Goal: Transaction & Acquisition: Book appointment/travel/reservation

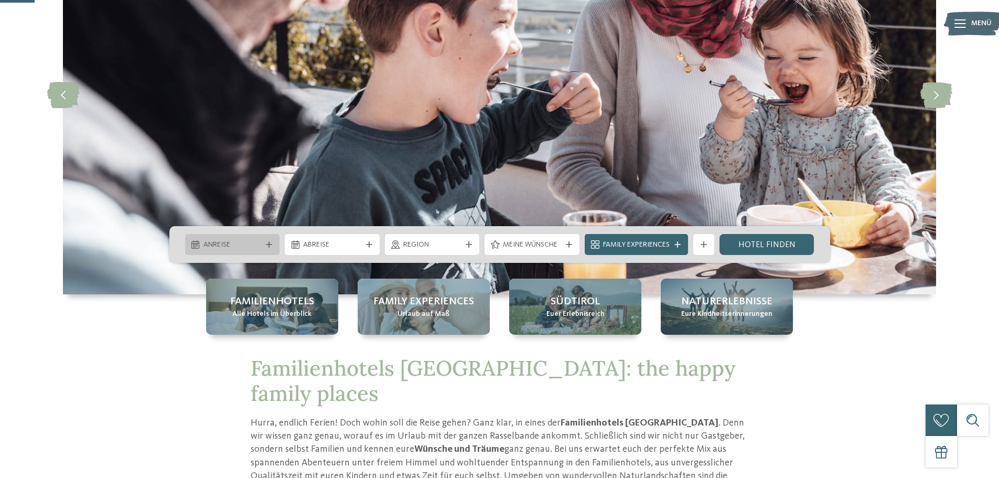
click at [254, 243] on span "Anreise" at bounding box center [232, 245] width 58 height 10
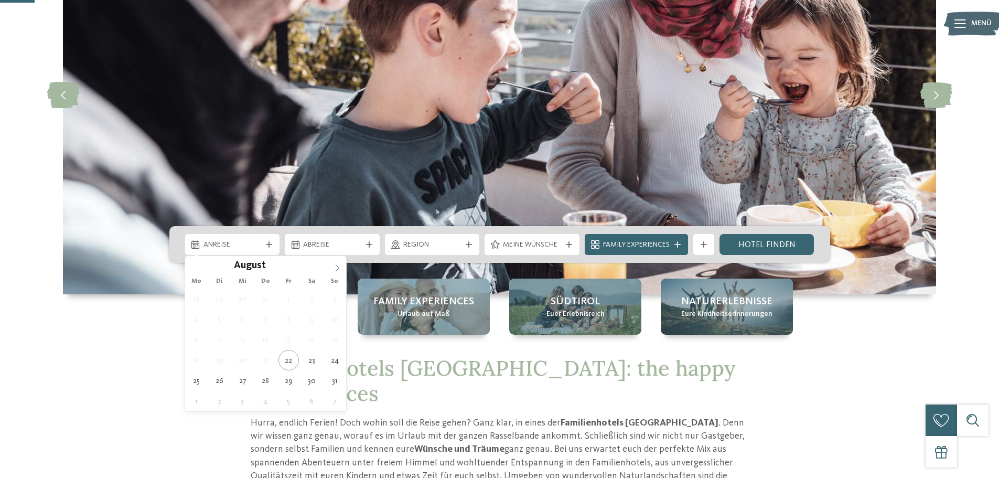
click at [337, 267] on icon at bounding box center [336, 267] width 7 height 7
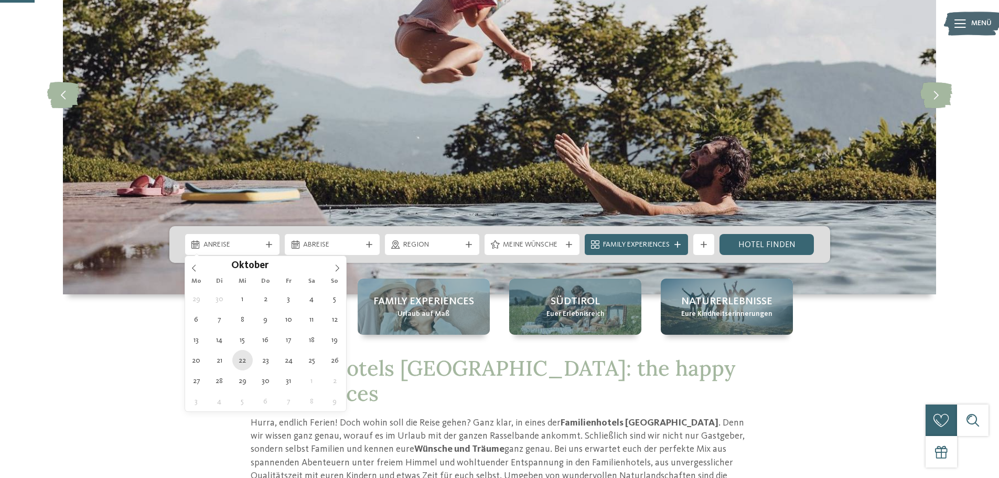
type div "[DATE]"
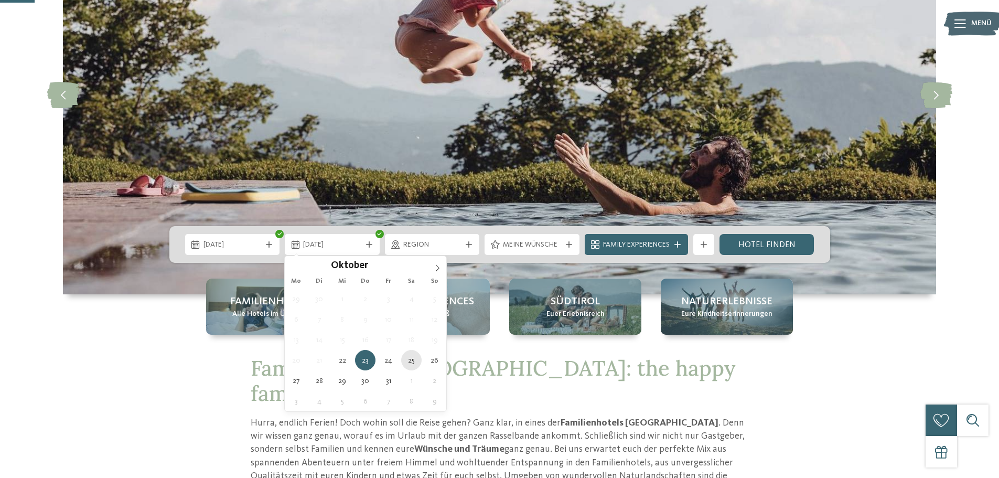
type div "[DATE]"
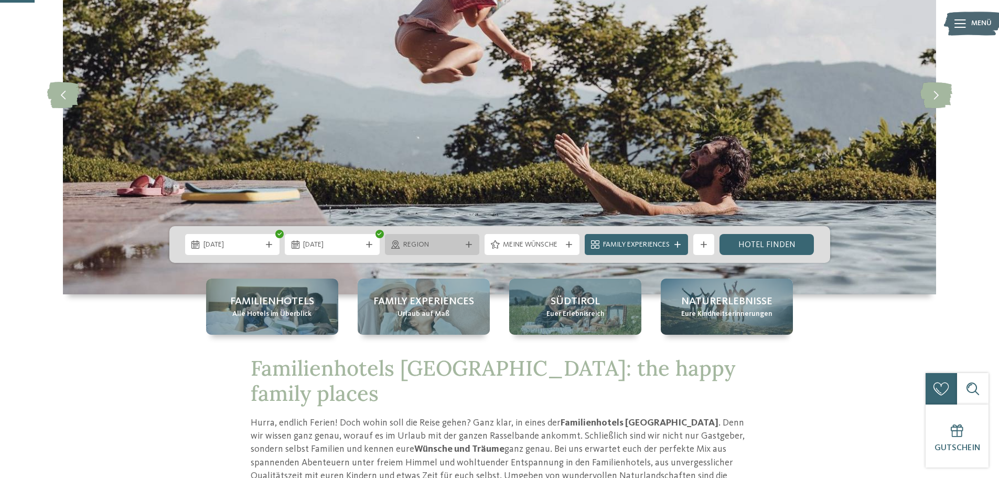
click at [473, 243] on div at bounding box center [468, 244] width 10 height 6
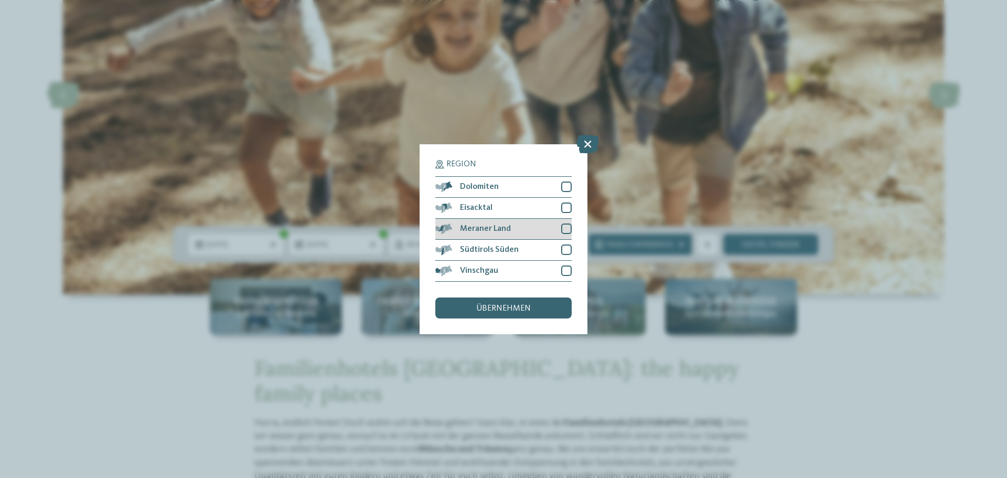
click at [564, 230] on div at bounding box center [566, 228] width 10 height 10
click at [566, 190] on div at bounding box center [566, 186] width 10 height 10
click at [569, 246] on div at bounding box center [566, 249] width 10 height 10
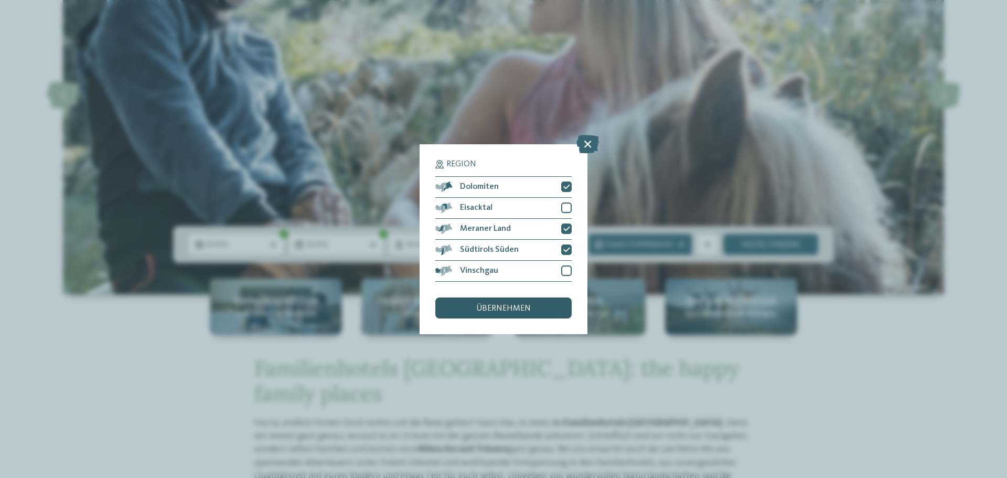
click at [513, 314] on div "übernehmen" at bounding box center [503, 307] width 136 height 21
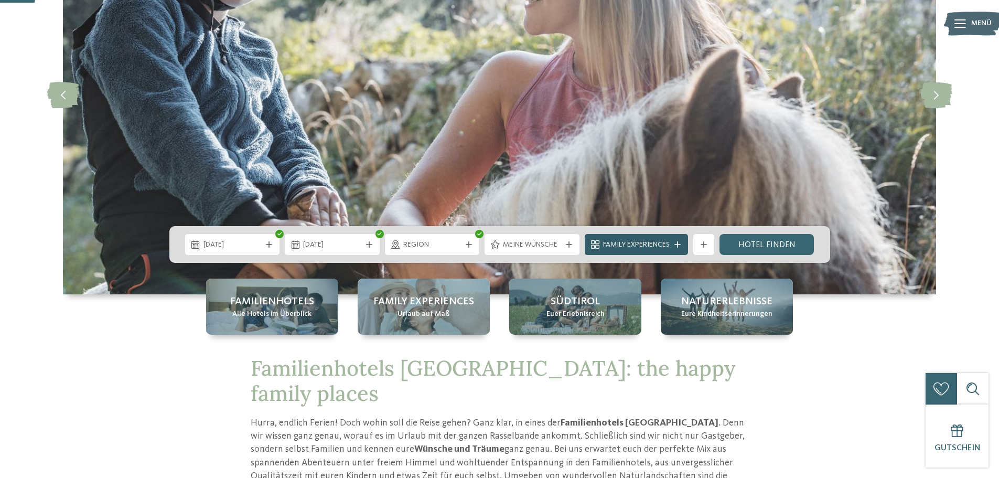
click at [679, 246] on icon at bounding box center [677, 244] width 6 height 6
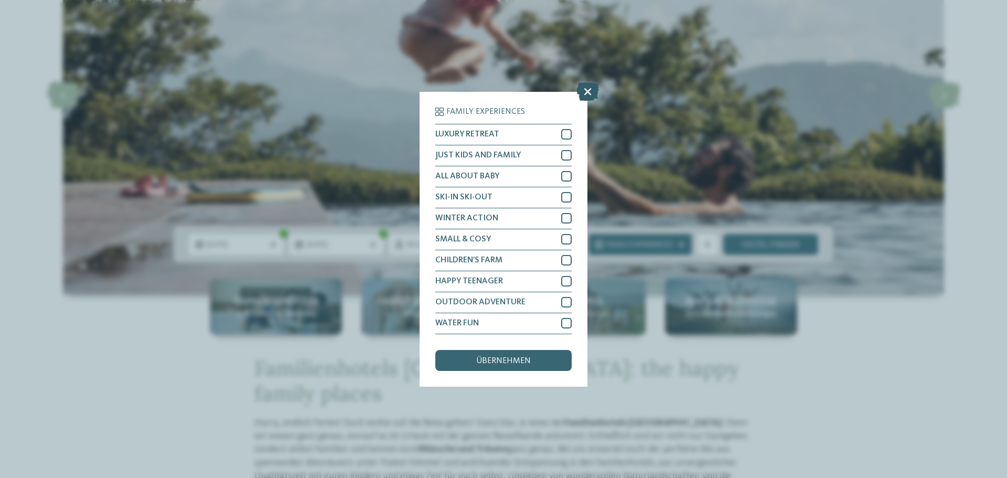
click at [591, 94] on icon at bounding box center [587, 91] width 23 height 18
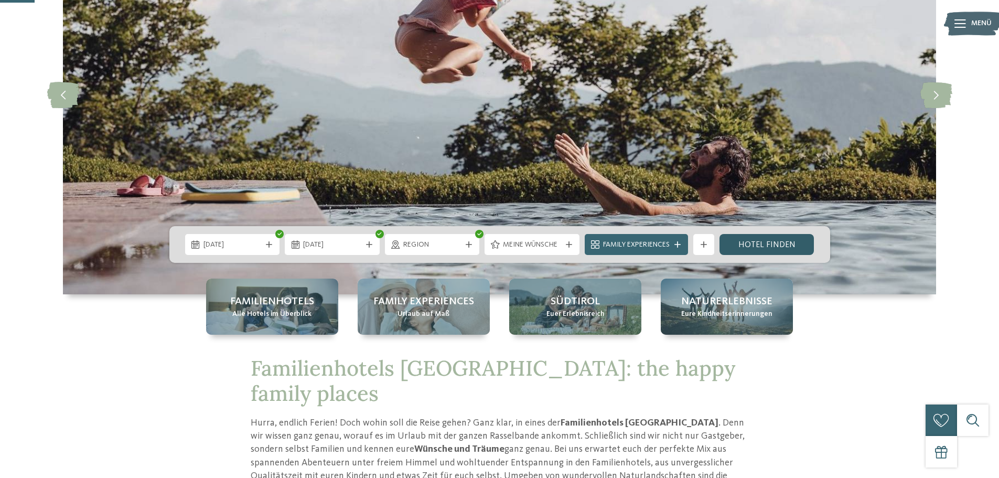
click at [797, 244] on link "Hotel finden" at bounding box center [766, 244] width 95 height 21
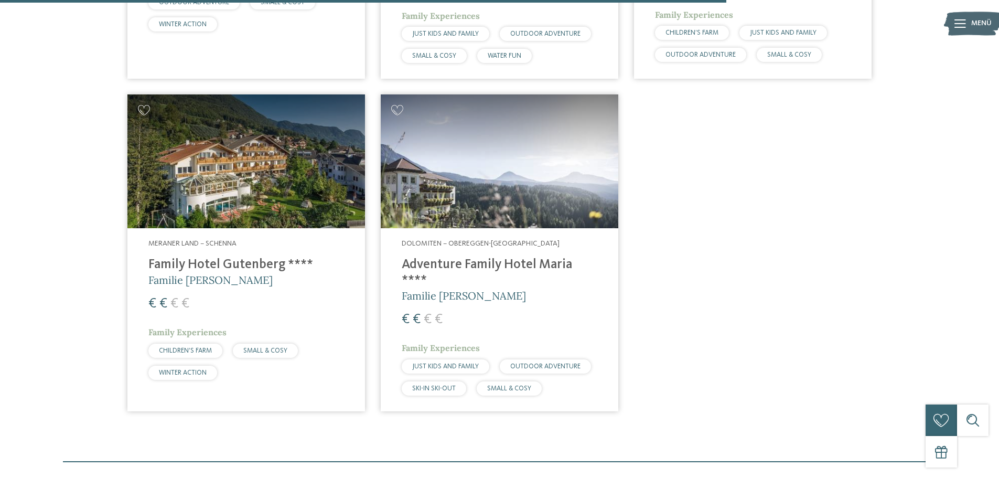
scroll to position [1392, 0]
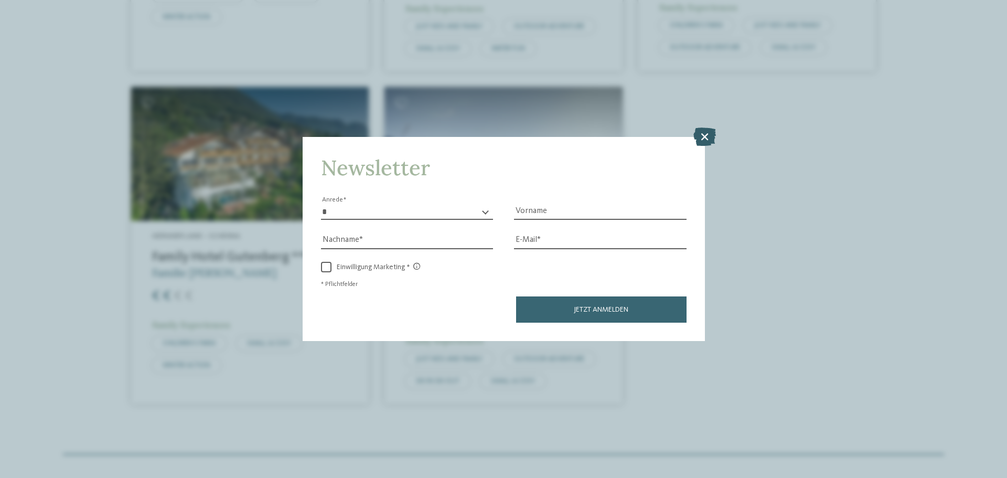
click at [699, 135] on icon at bounding box center [704, 136] width 23 height 18
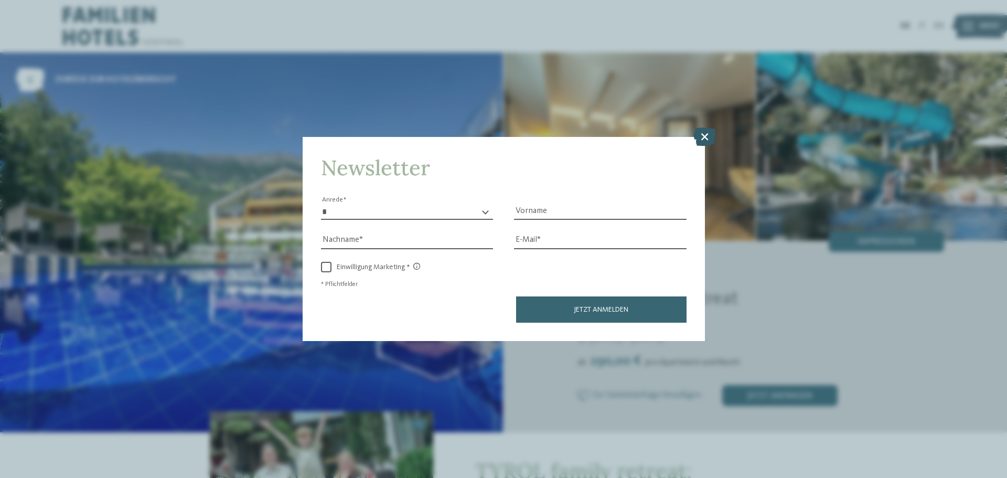
click at [704, 134] on icon at bounding box center [704, 136] width 23 height 18
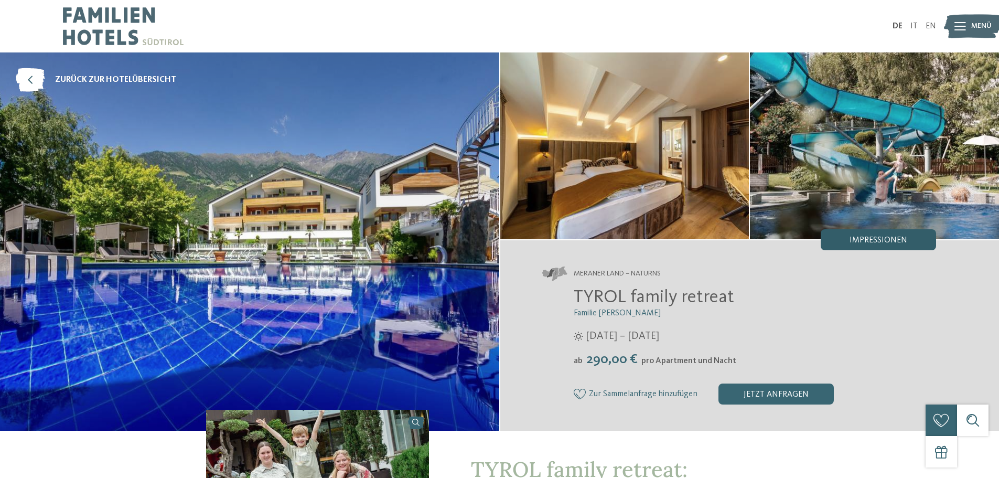
click at [871, 237] on span "Impressionen" at bounding box center [878, 240] width 58 height 8
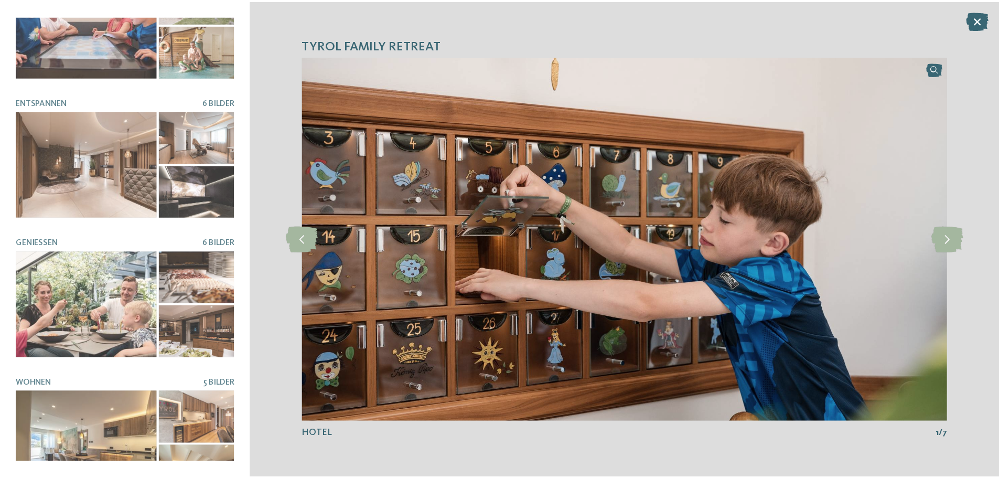
scroll to position [221, 0]
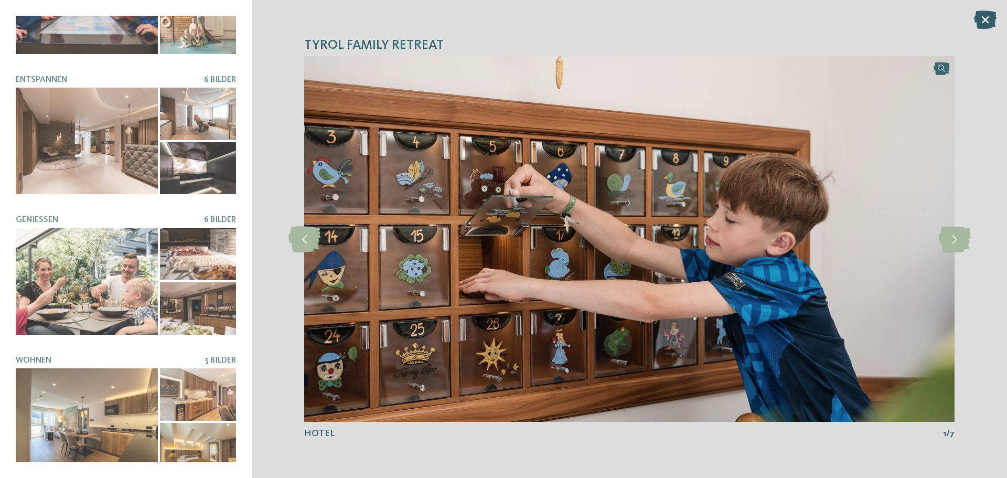
click at [985, 19] on icon at bounding box center [985, 19] width 23 height 18
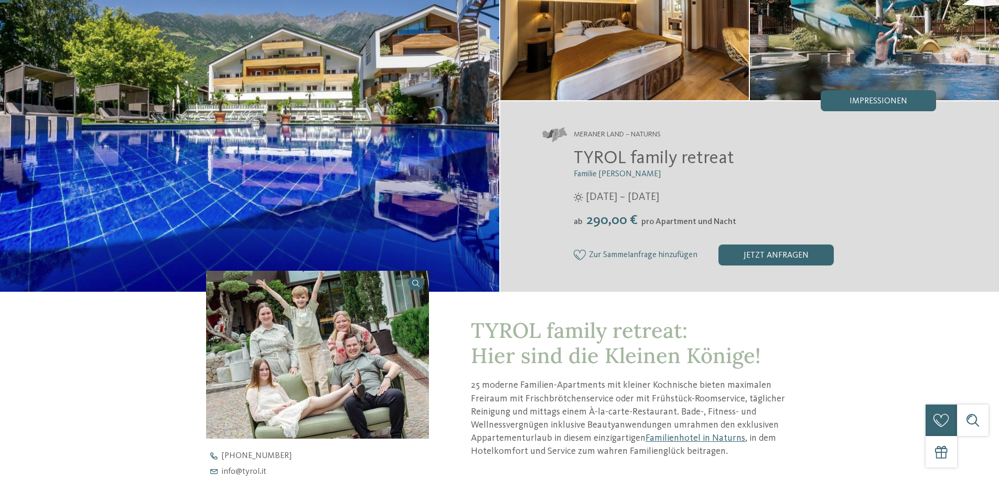
scroll to position [0, 0]
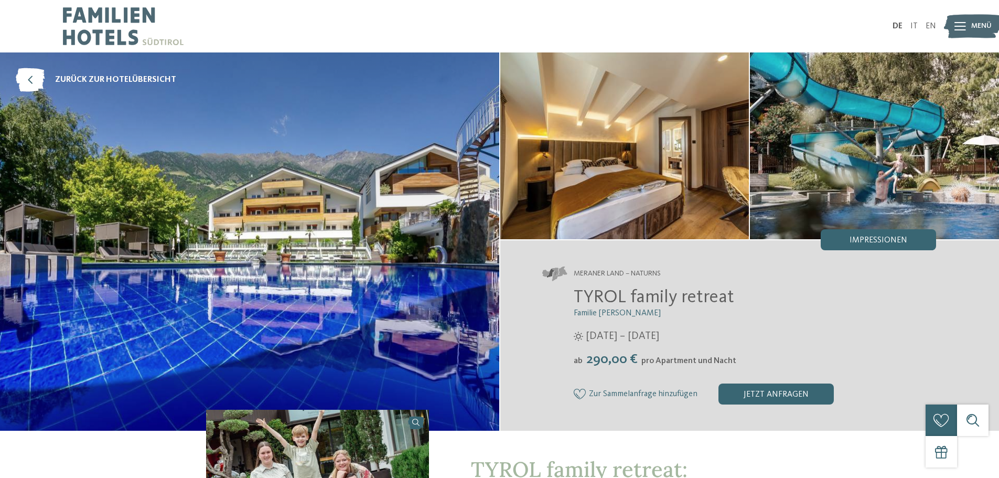
drag, startPoint x: 575, startPoint y: 295, endPoint x: 738, endPoint y: 294, distance: 163.1
click at [738, 294] on h2 "TYROL family retreat" at bounding box center [755, 297] width 363 height 22
copy span "TYROL family retreat"
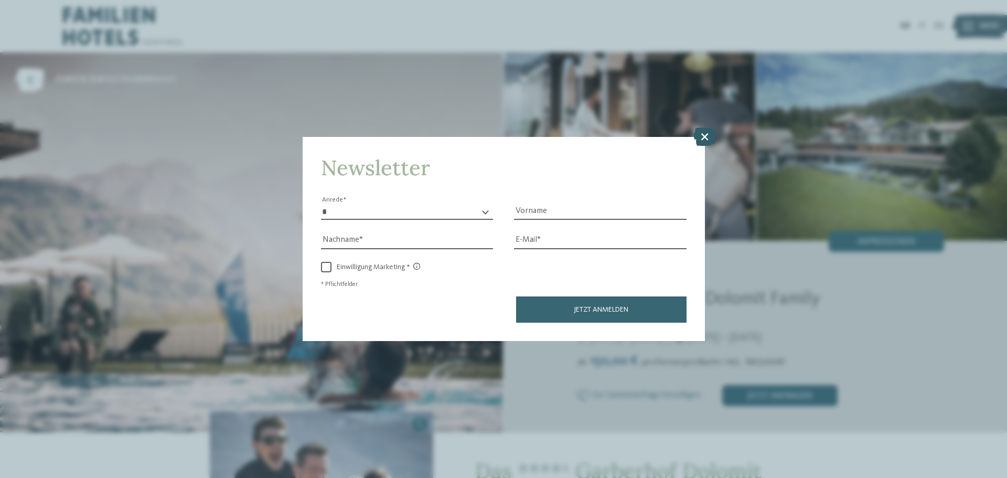
click at [700, 135] on icon at bounding box center [704, 136] width 23 height 18
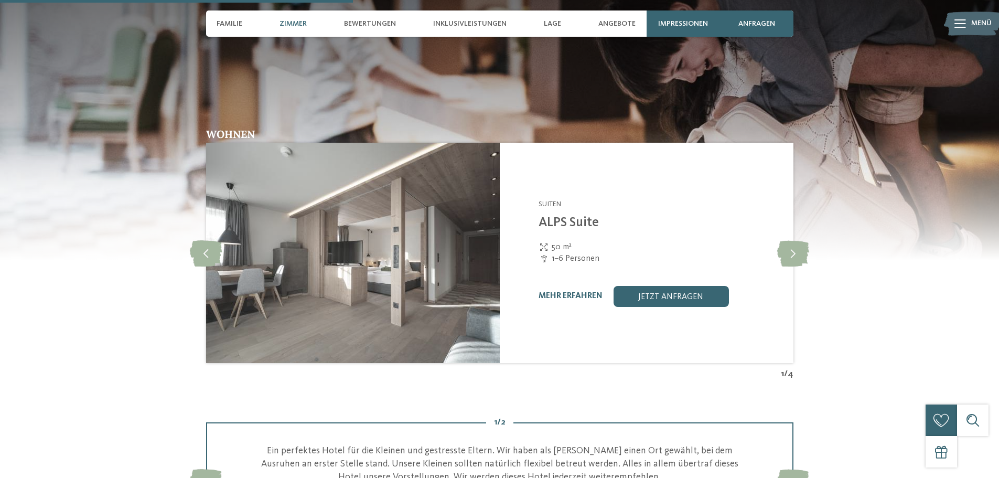
scroll to position [1573, 0]
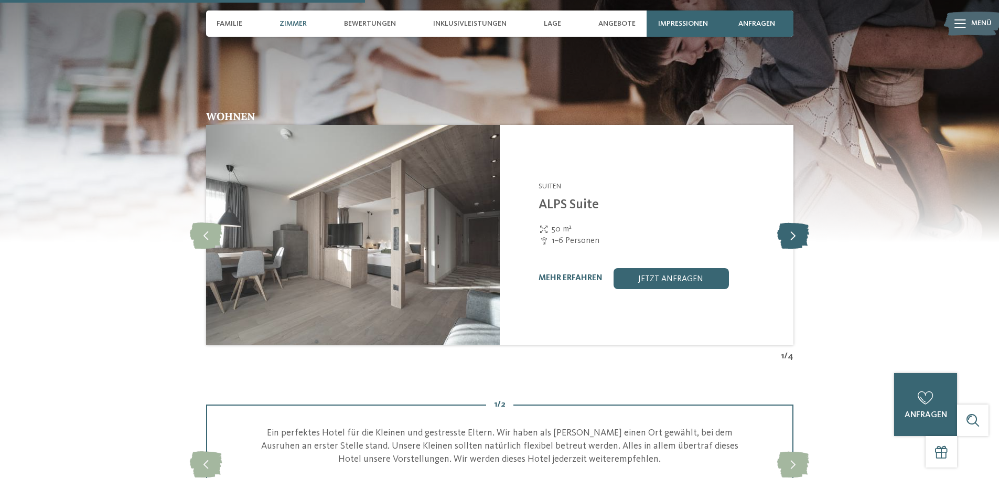
click at [790, 224] on icon at bounding box center [793, 235] width 32 height 26
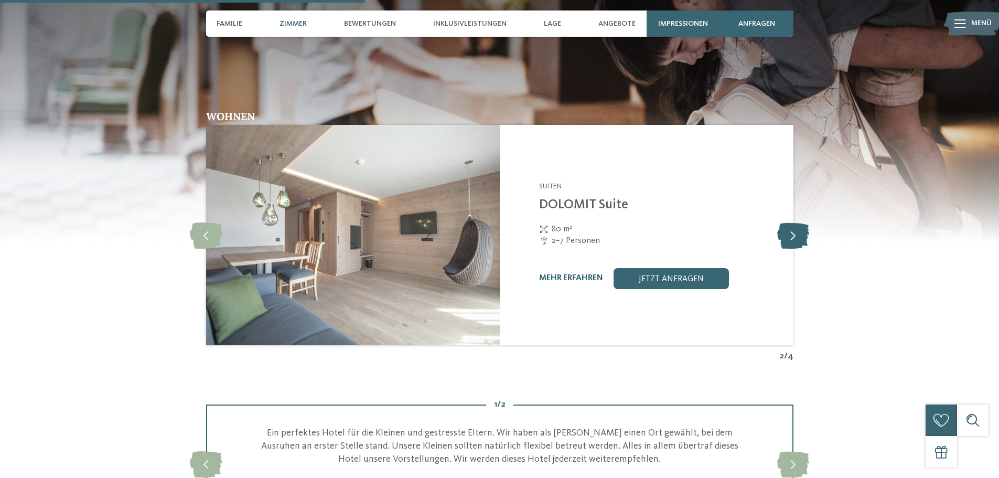
click at [790, 224] on icon at bounding box center [793, 235] width 32 height 26
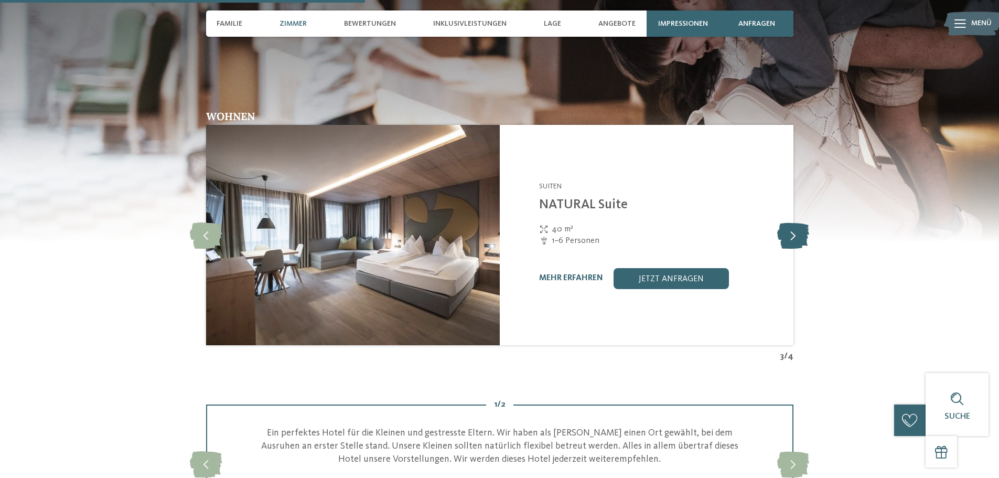
click at [790, 224] on icon at bounding box center [793, 235] width 32 height 26
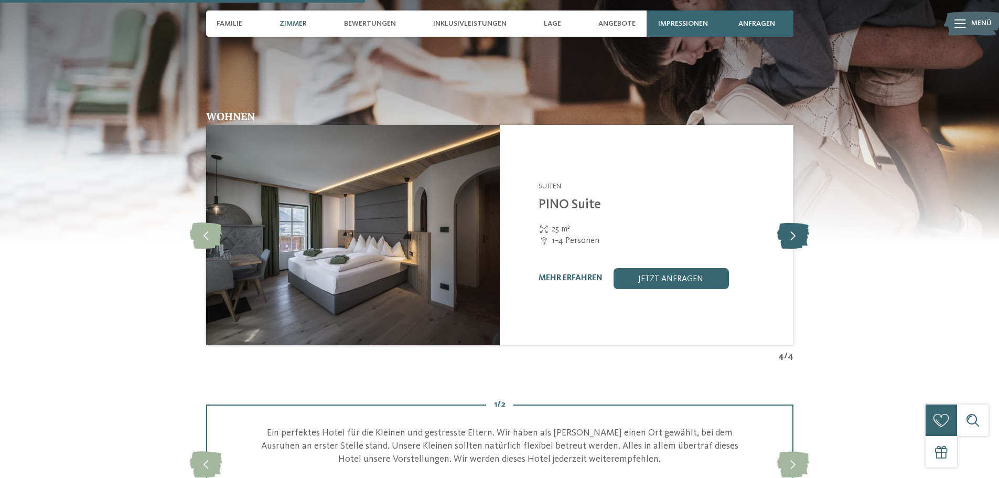
click at [790, 224] on icon at bounding box center [793, 235] width 32 height 26
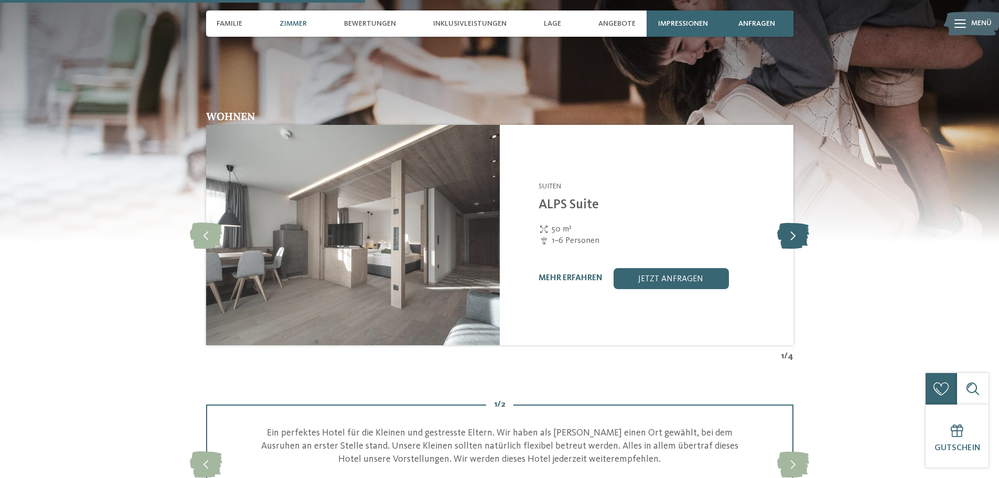
click at [790, 224] on icon at bounding box center [793, 235] width 32 height 26
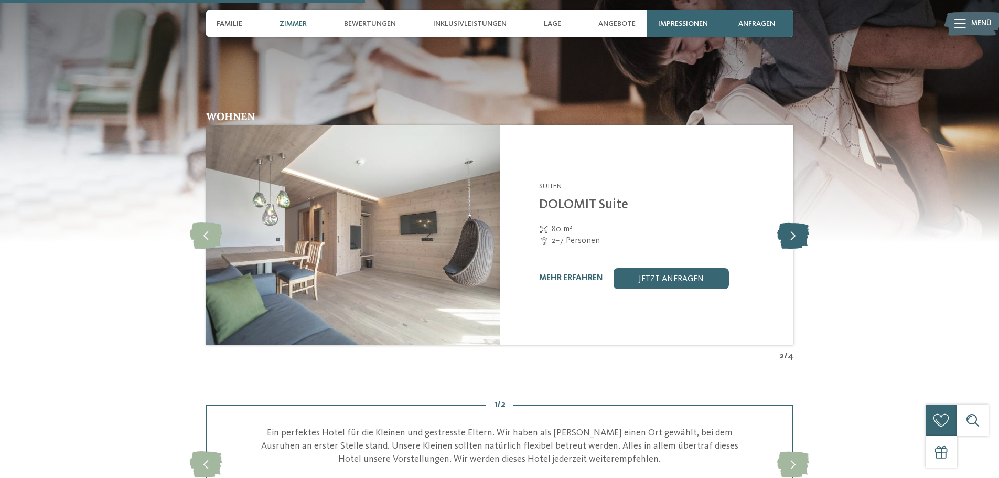
click at [790, 224] on icon at bounding box center [793, 235] width 32 height 26
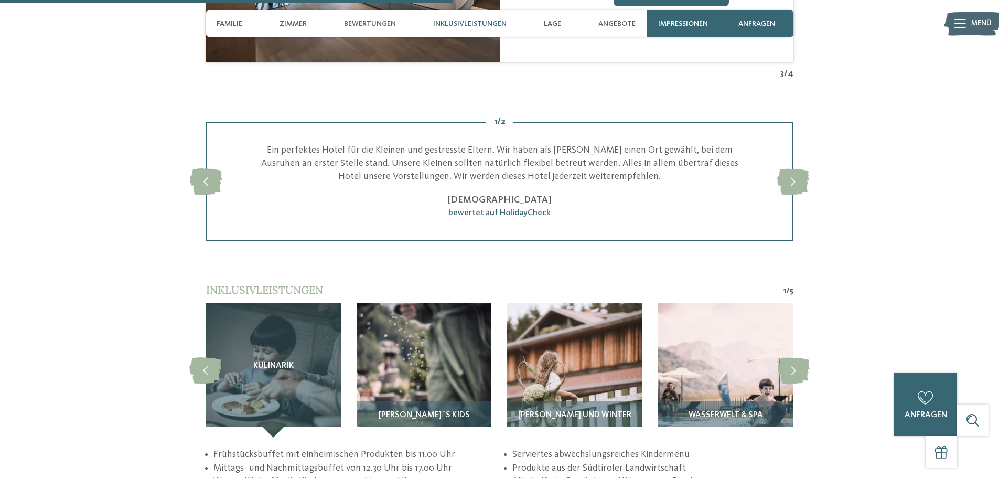
scroll to position [1992, 0]
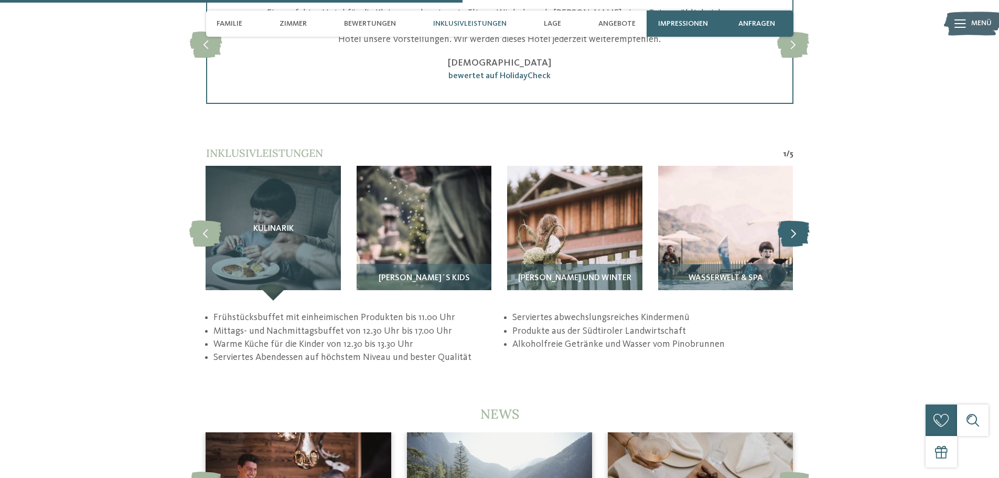
click at [797, 221] on icon at bounding box center [793, 233] width 32 height 26
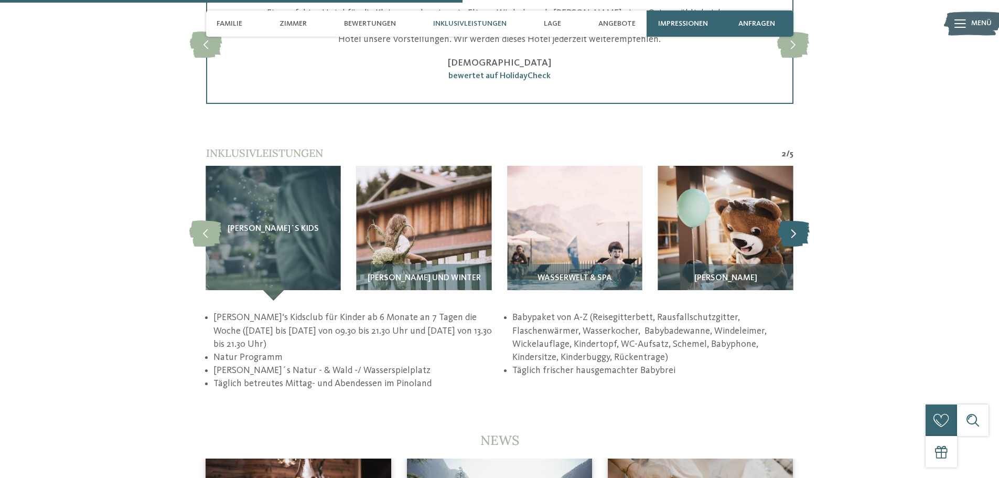
click at [797, 221] on icon at bounding box center [793, 233] width 32 height 26
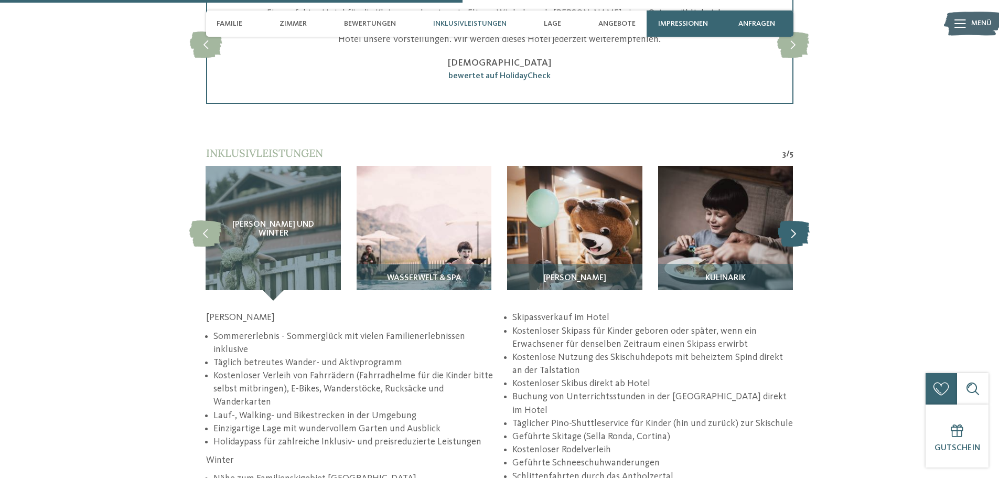
click at [797, 221] on icon at bounding box center [793, 233] width 32 height 26
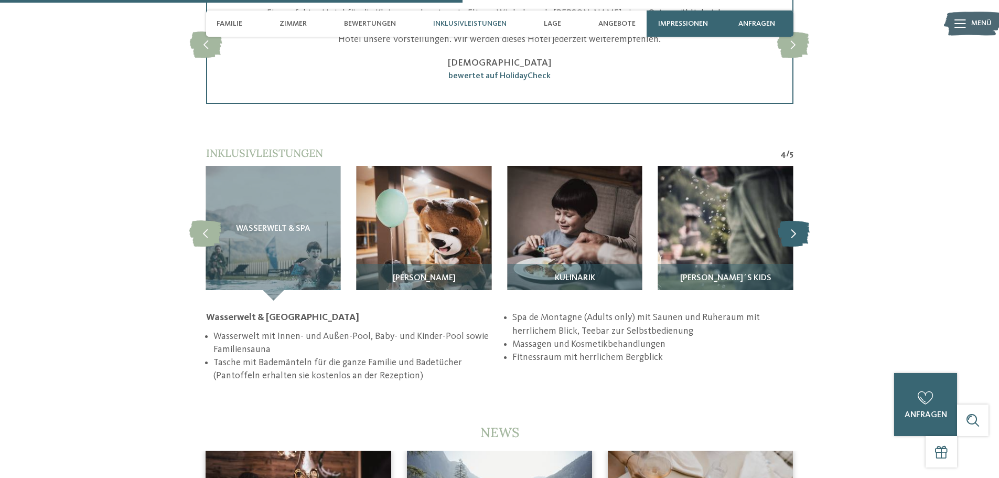
click at [797, 221] on icon at bounding box center [793, 233] width 32 height 26
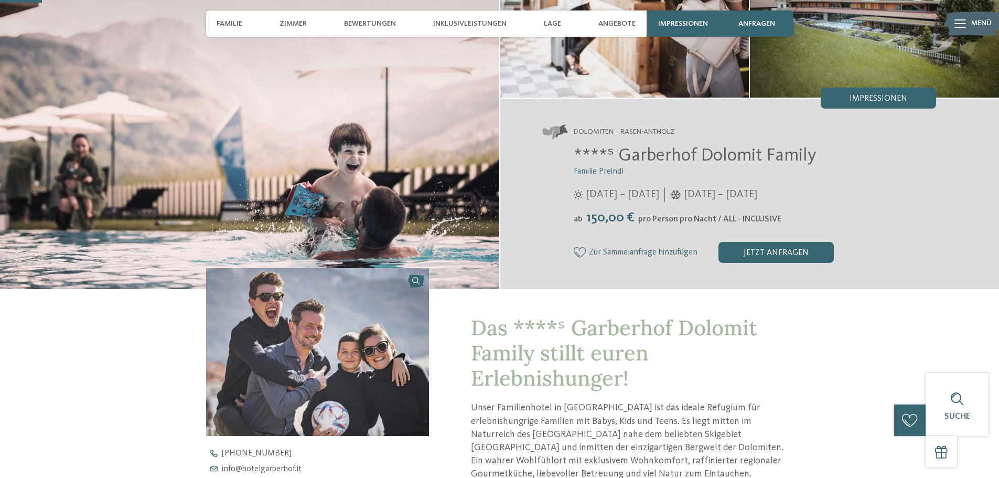
scroll to position [105, 0]
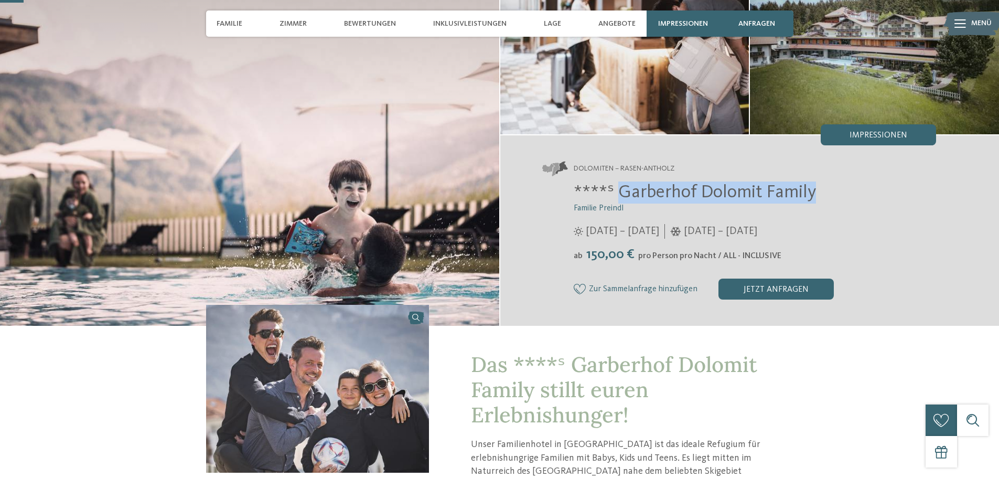
drag, startPoint x: 815, startPoint y: 192, endPoint x: 618, endPoint y: 189, distance: 196.6
click at [618, 189] on h2 "****ˢ Garberhof Dolomit Family" at bounding box center [755, 192] width 363 height 22
copy span "Garberhof Dolomit Family"
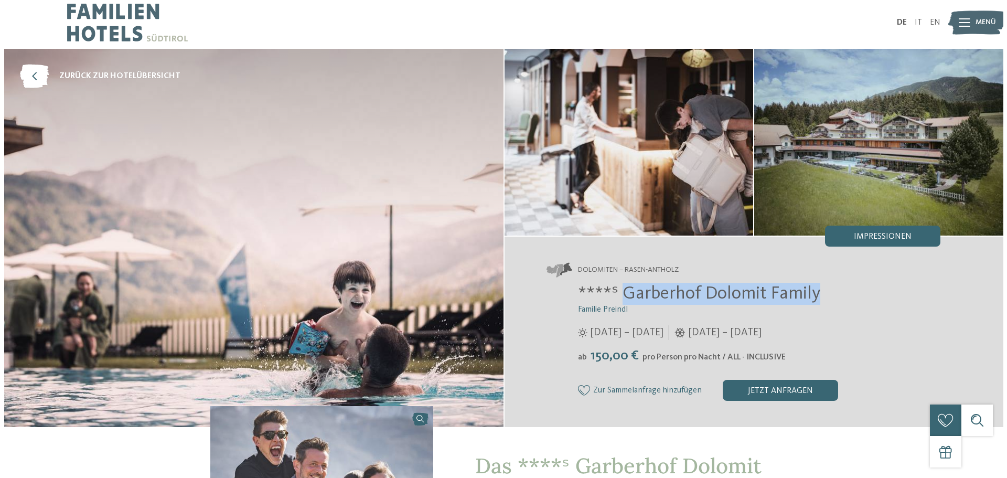
scroll to position [0, 0]
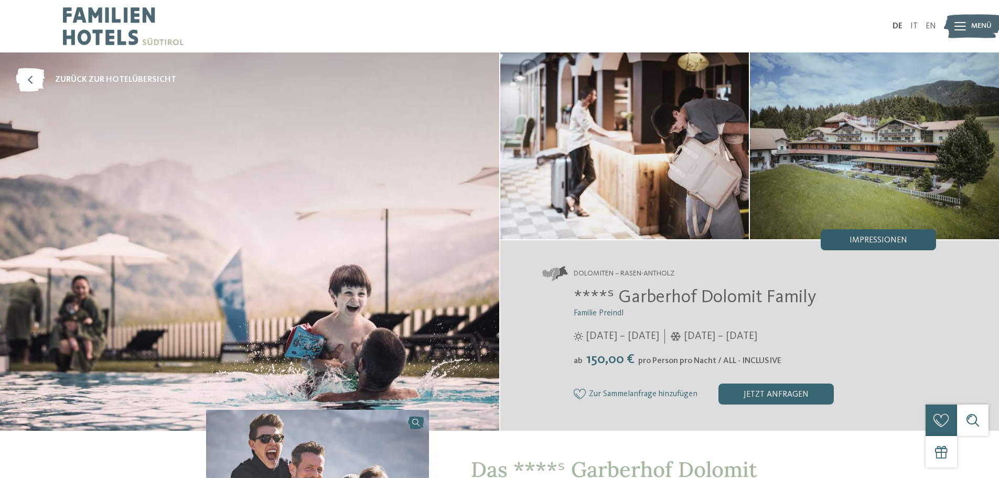
click at [868, 245] on div "Impressionen" at bounding box center [877, 239] width 115 height 21
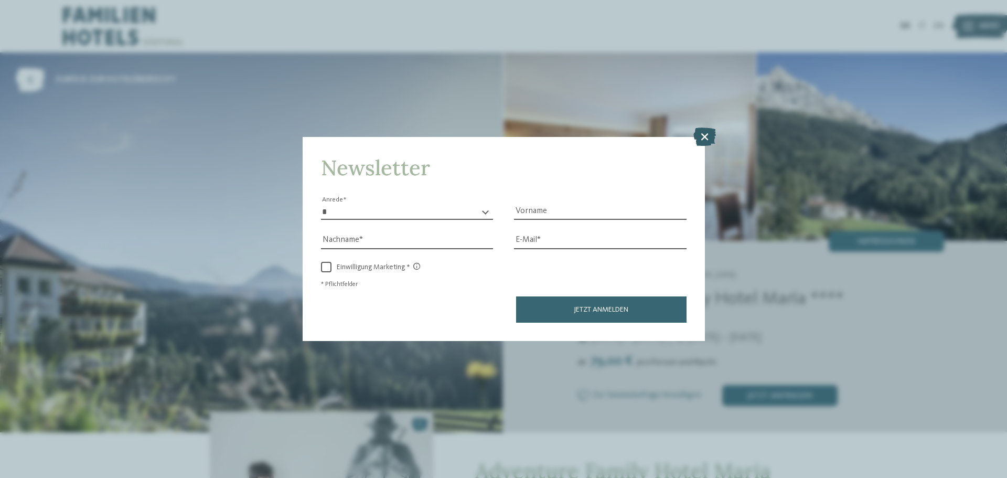
click at [700, 137] on icon at bounding box center [704, 136] width 23 height 18
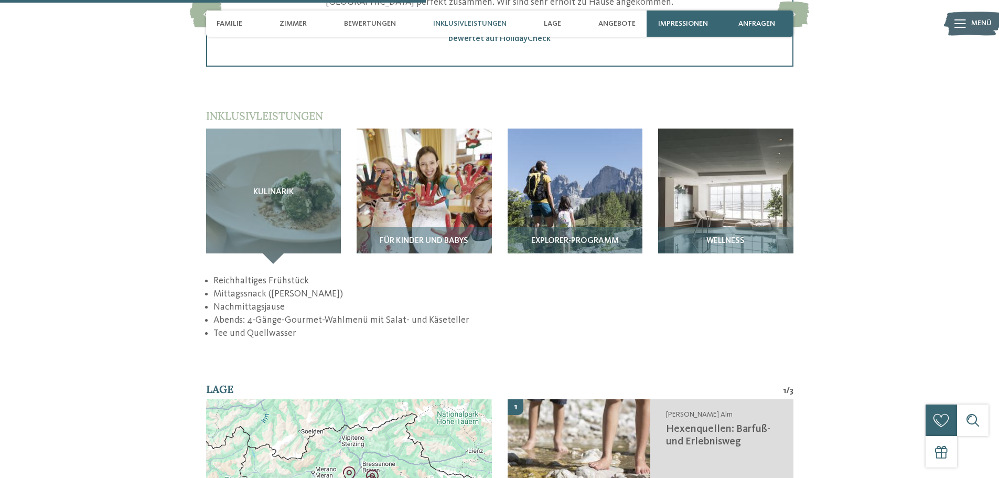
scroll to position [1468, 0]
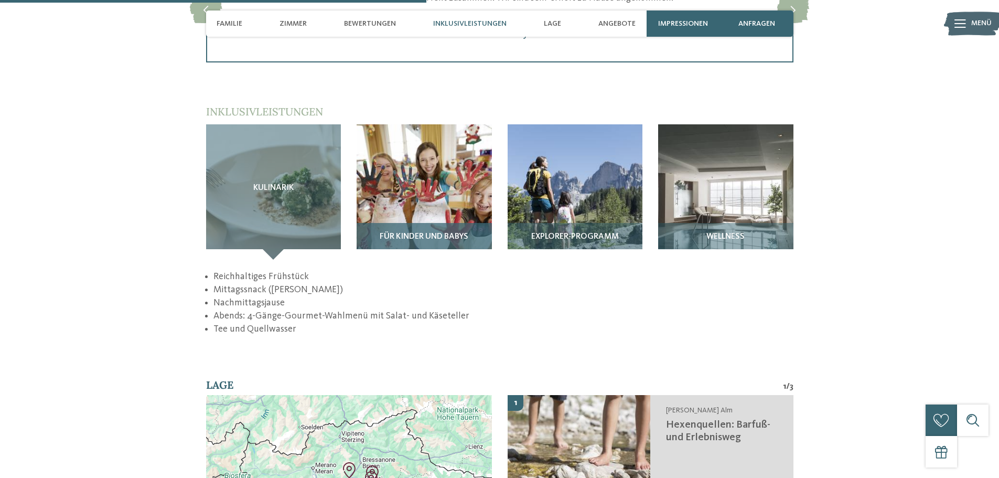
click at [444, 180] on img at bounding box center [423, 191] width 135 height 135
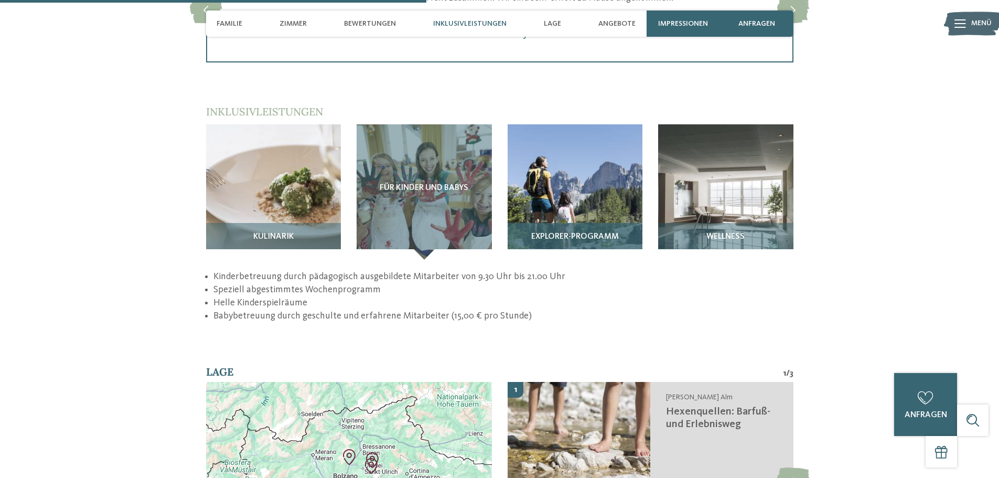
click at [576, 174] on img at bounding box center [574, 191] width 135 height 135
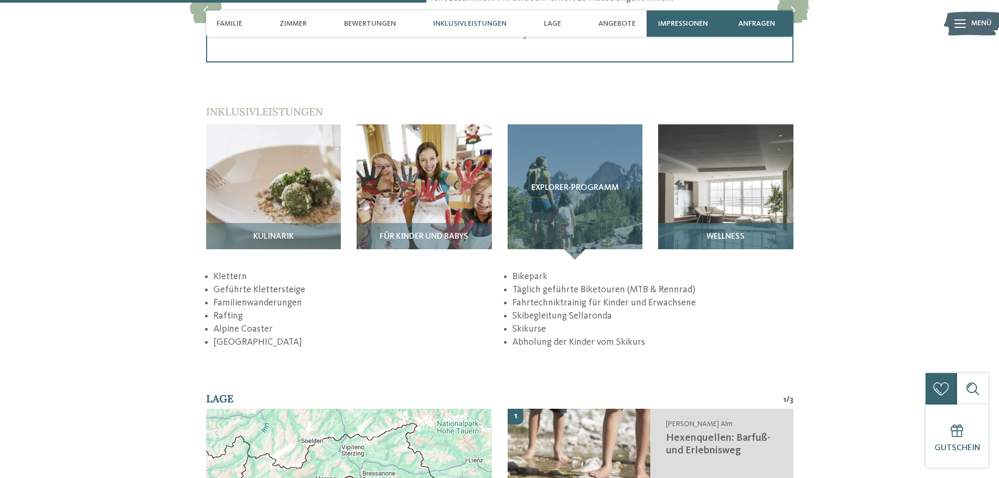
click at [759, 192] on img at bounding box center [725, 191] width 135 height 135
